Goal: Information Seeking & Learning: Understand process/instructions

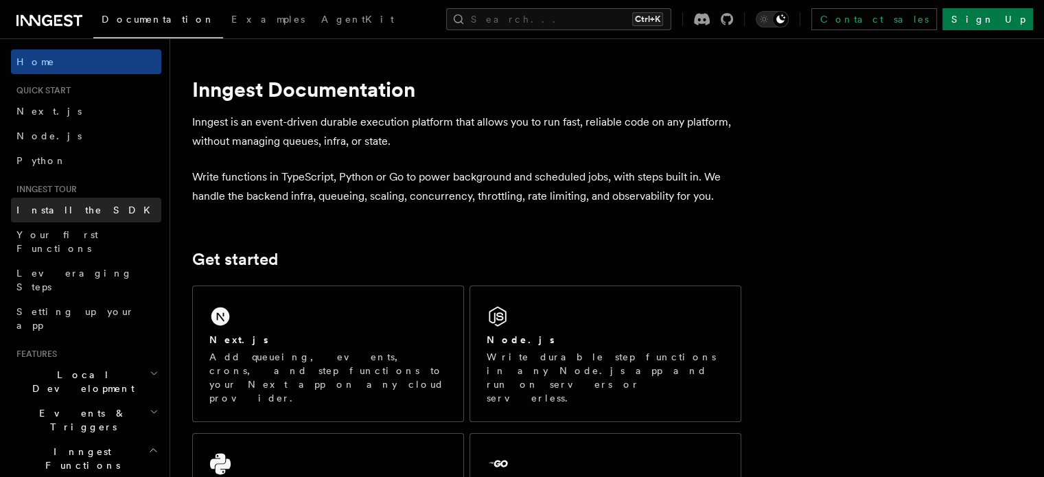
click at [111, 210] on link "Install the SDK" at bounding box center [86, 210] width 150 height 25
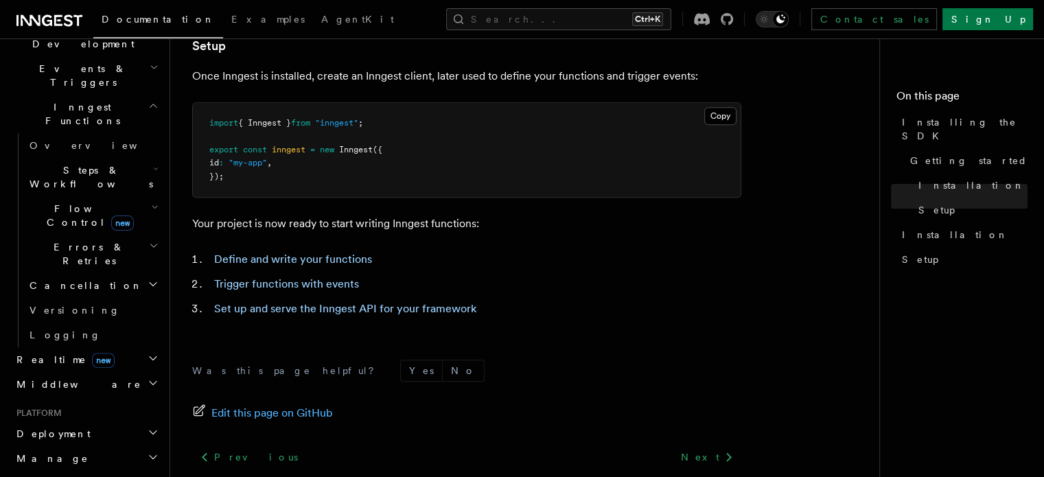
scroll to position [346, 0]
click at [148, 426] on icon "button" at bounding box center [153, 431] width 11 height 11
click at [68, 452] on span "Overview" at bounding box center [100, 457] width 141 height 11
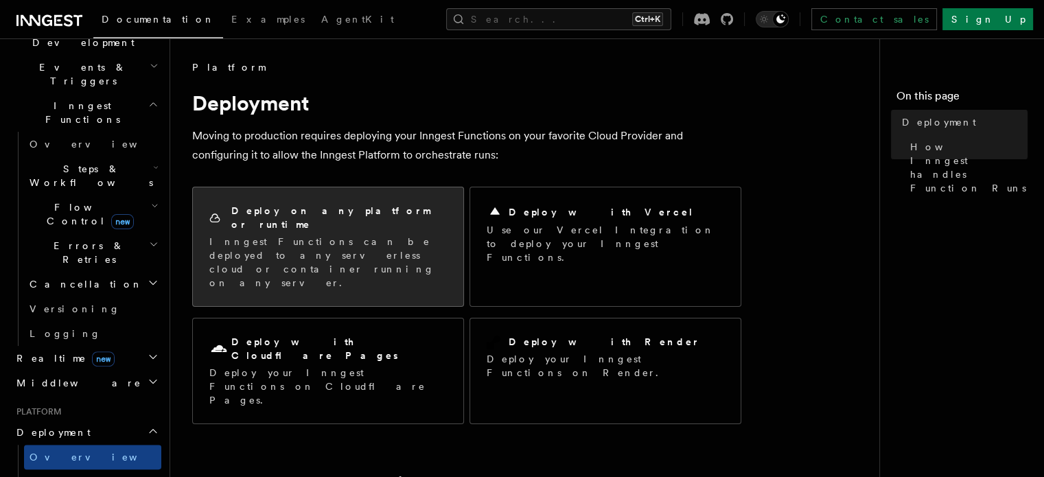
click at [344, 214] on h2 "Deploy on any platform or runtime" at bounding box center [339, 217] width 216 height 27
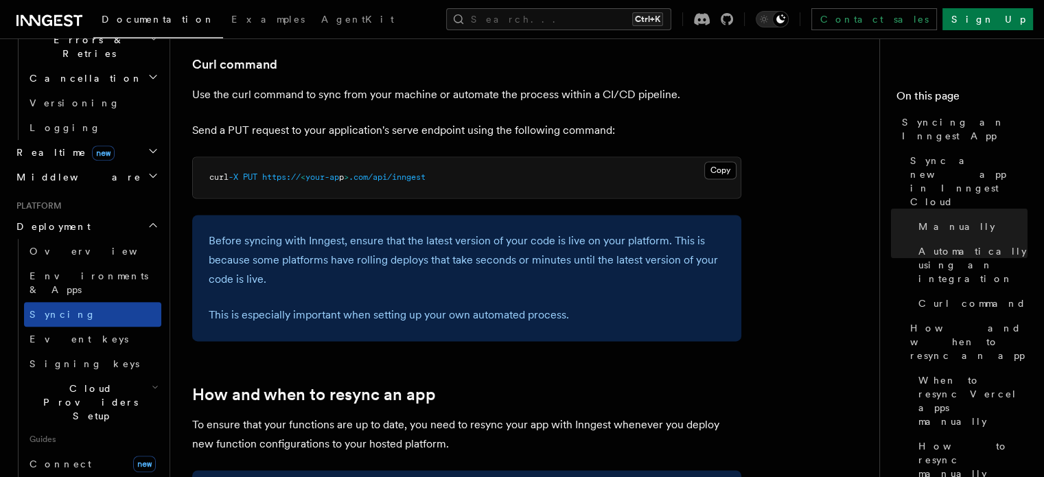
scroll to position [557, 0]
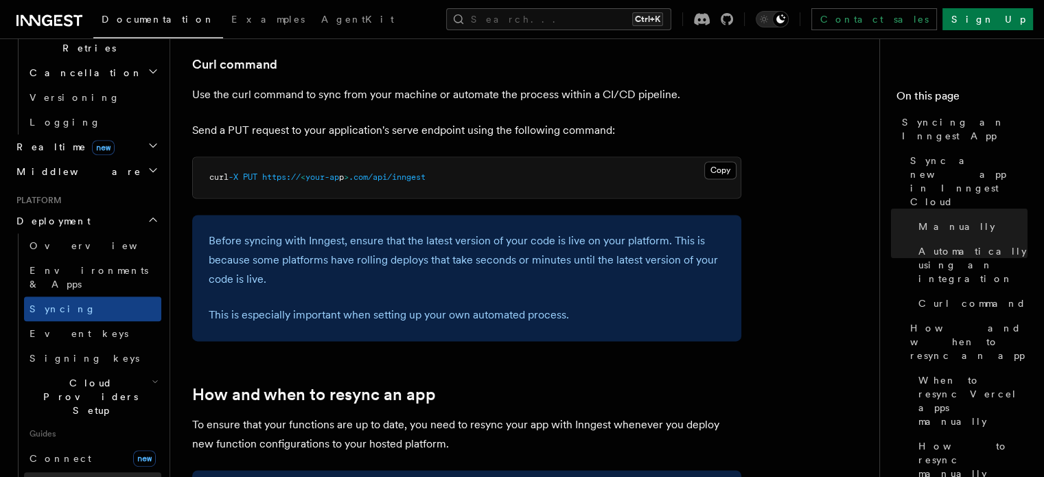
click at [103, 472] on link "Self hosting" at bounding box center [92, 484] width 137 height 25
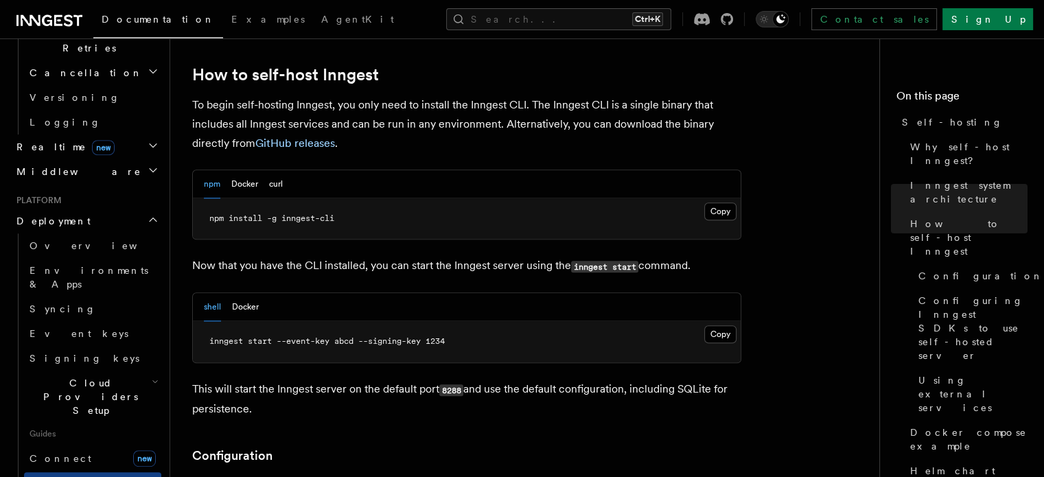
scroll to position [1376, 0]
click at [252, 169] on button "Docker" at bounding box center [244, 183] width 27 height 28
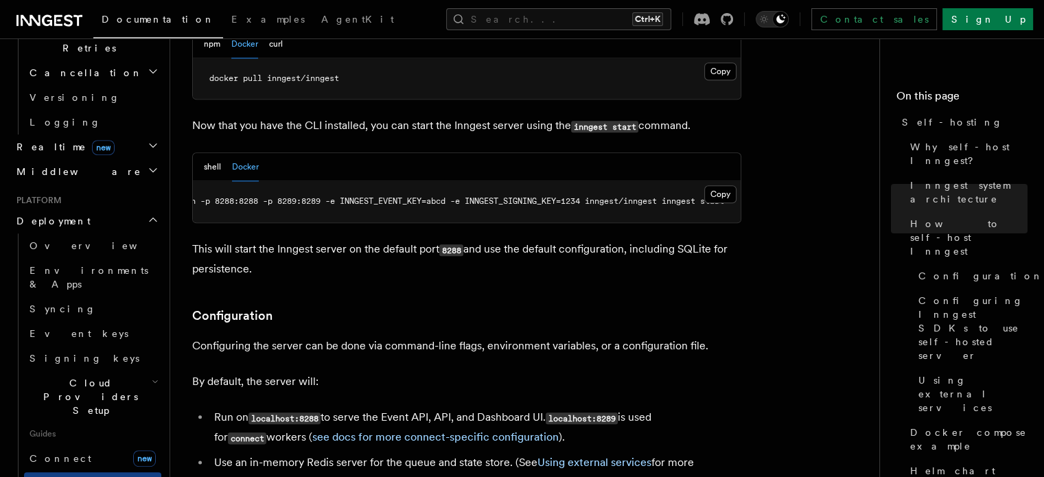
scroll to position [0, 0]
click at [487, 196] on span "docker run -p 8288:8288 -p 8289:8289 -e INNGEST_EVENT_KEY=abcd -e INNGEST_SIGNI…" at bounding box center [497, 201] width 577 height 10
